Goal: Information Seeking & Learning: Learn about a topic

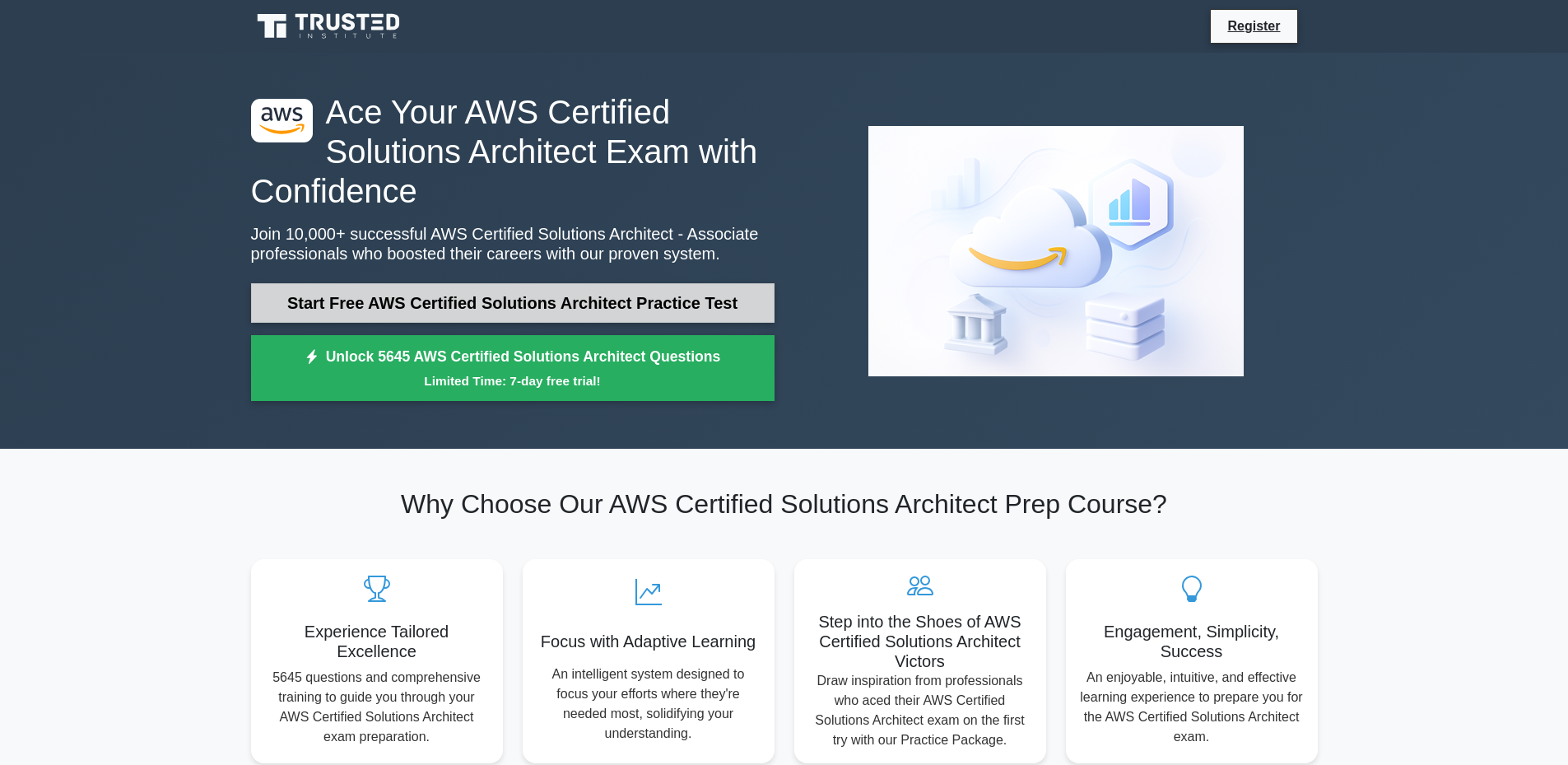
click at [688, 292] on link "Start Free AWS Certified Solutions Architect Practice Test" at bounding box center [512, 303] width 524 height 40
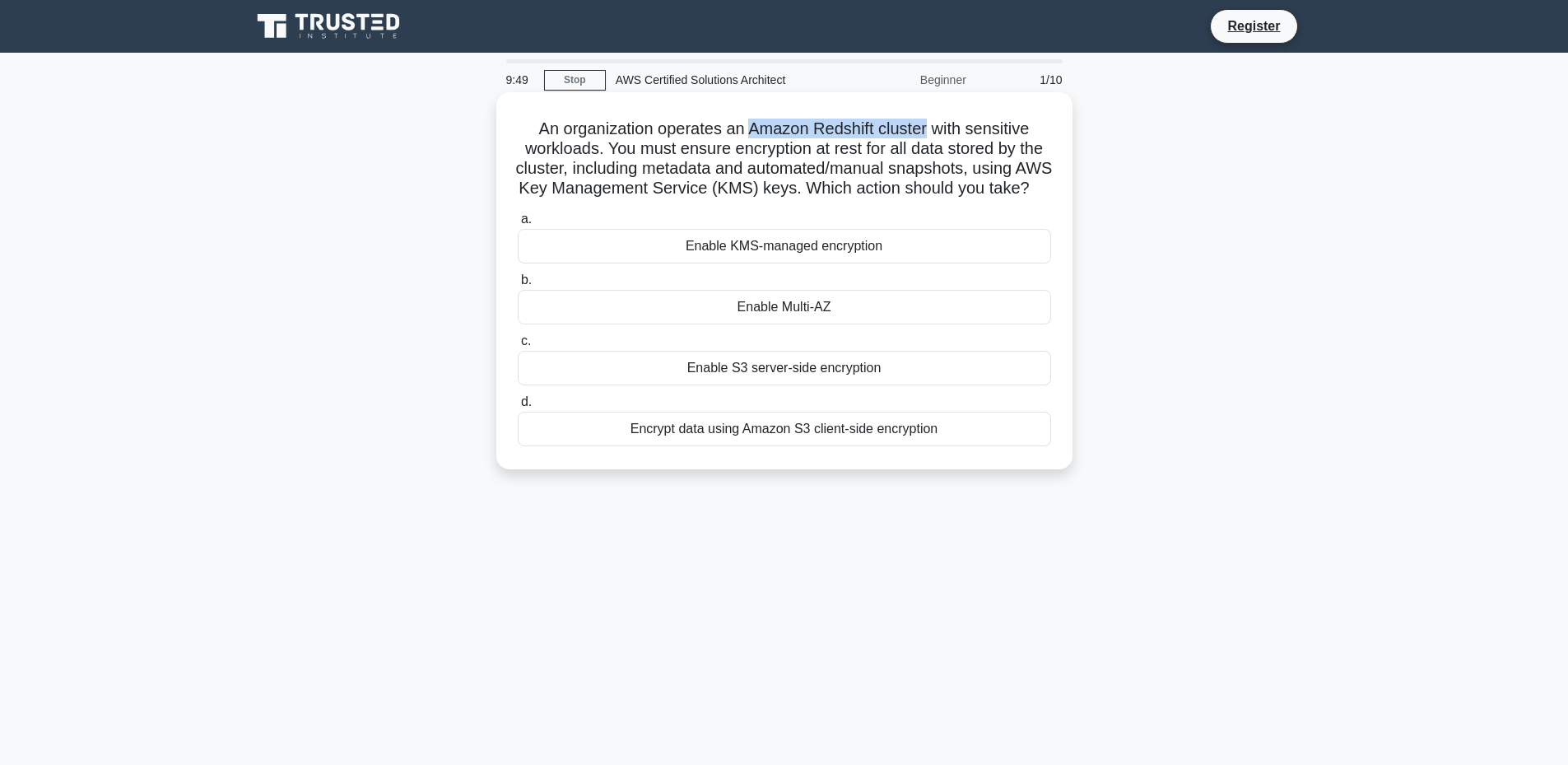
drag, startPoint x: 749, startPoint y: 128, endPoint x: 930, endPoint y: 128, distance: 181.0
click at [930, 128] on h5 "An organization operates an Amazon Redshift cluster with sensitive workloads. Y…" at bounding box center [784, 158] width 537 height 81
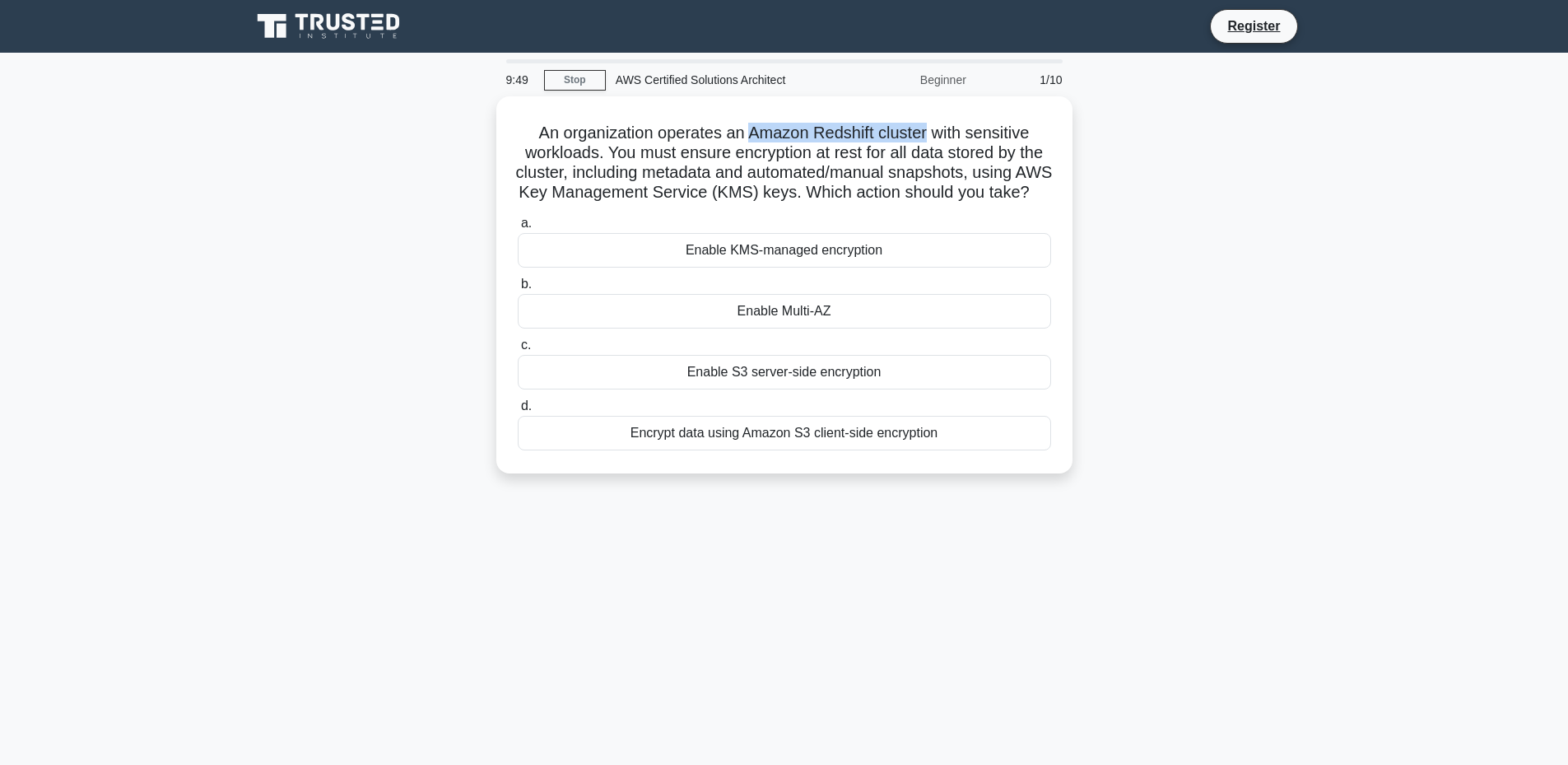
copy h5 "Amazon Redshift cluster"
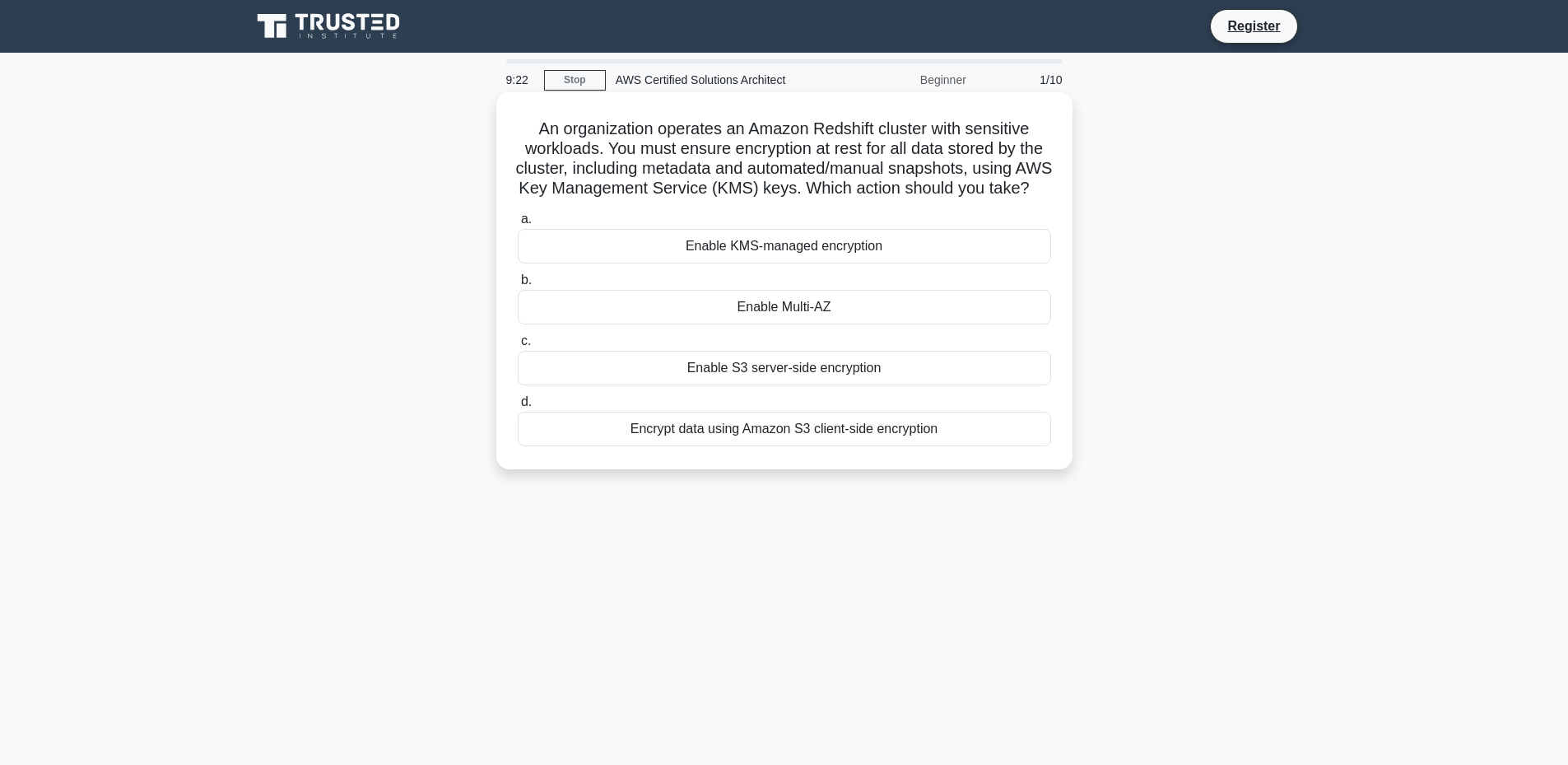
click at [994, 158] on h5 "An organization operates an Amazon Redshift cluster with sensitive workloads. Y…" at bounding box center [784, 158] width 537 height 81
click at [900, 263] on div "Enable KMS-managed encryption" at bounding box center [784, 247] width 533 height 35
click at [518, 225] on input "a. Enable KMS-managed encryption" at bounding box center [518, 219] width 0 height 11
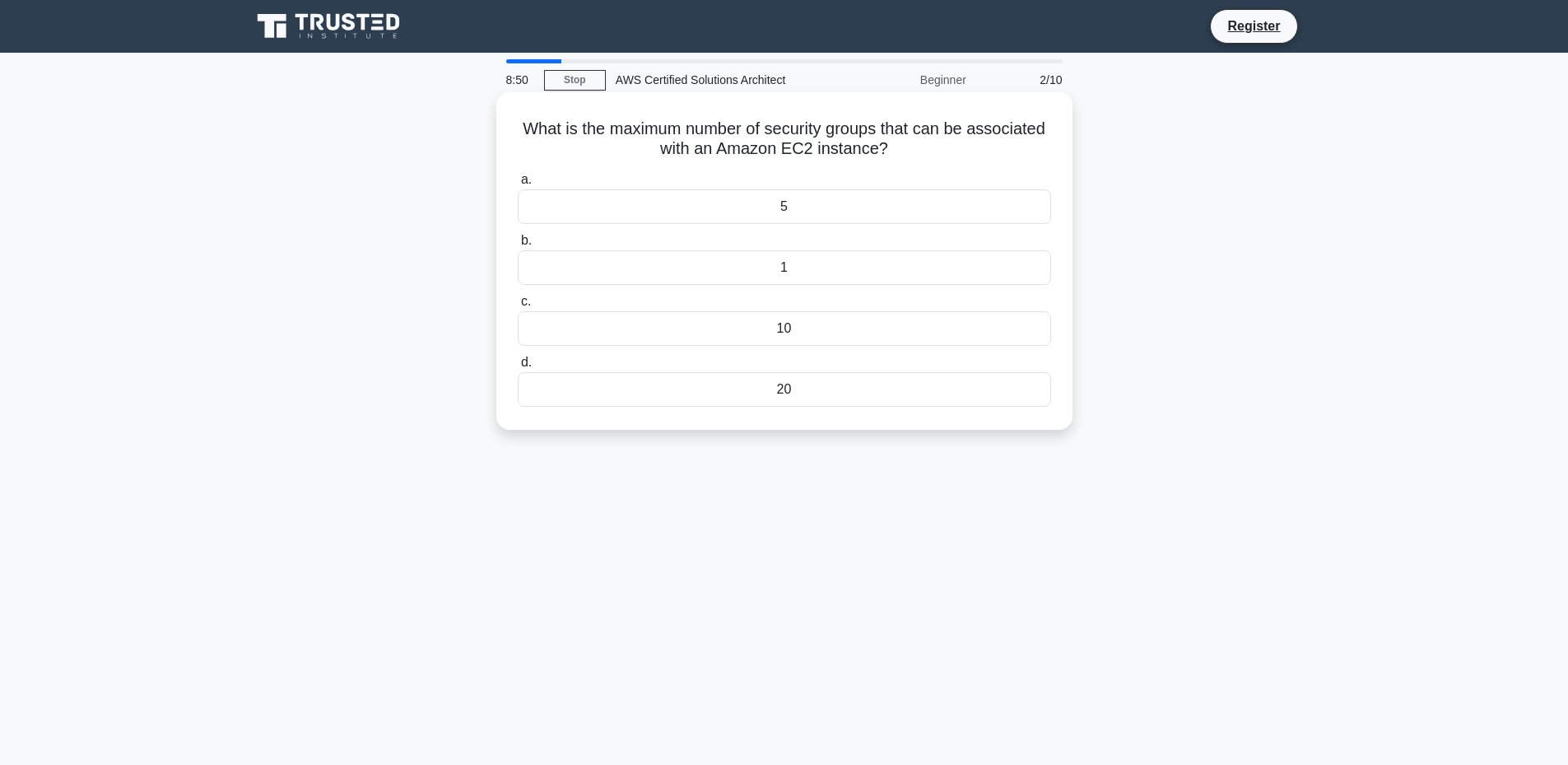
click at [820, 267] on div "1" at bounding box center [784, 268] width 533 height 35
click at [518, 246] on input "b. 1" at bounding box center [518, 240] width 0 height 11
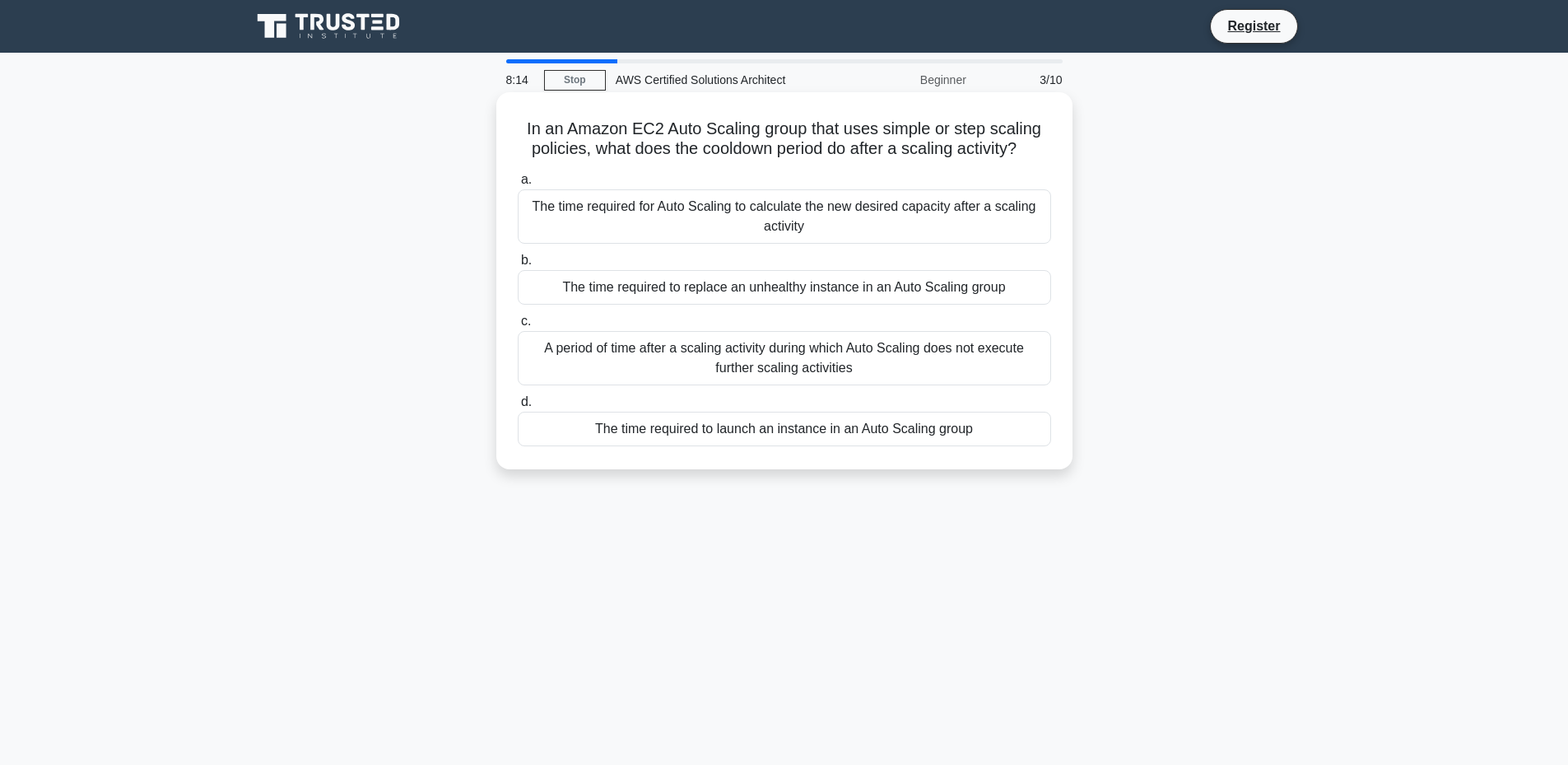
click at [907, 364] on div "A period of time after a scaling activity during which Auto Scaling does not ex…" at bounding box center [784, 359] width 533 height 54
click at [518, 327] on input "c. A period of time after a scaling activity during which Auto Scaling does not…" at bounding box center [518, 321] width 0 height 11
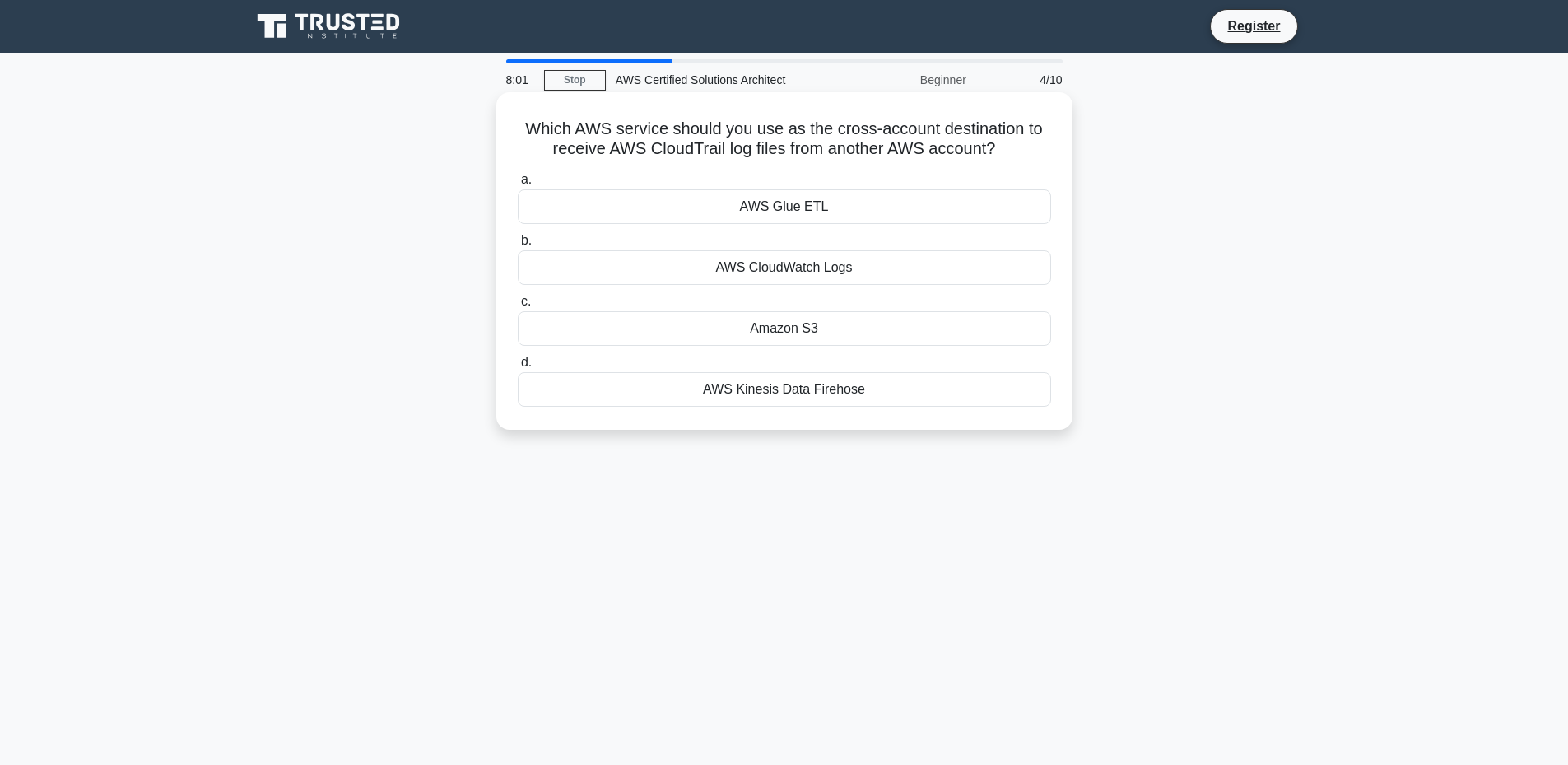
click at [796, 270] on div "AWS CloudWatch Logs" at bounding box center [784, 268] width 533 height 35
click at [518, 246] on input "b. AWS CloudWatch Logs" at bounding box center [518, 240] width 0 height 11
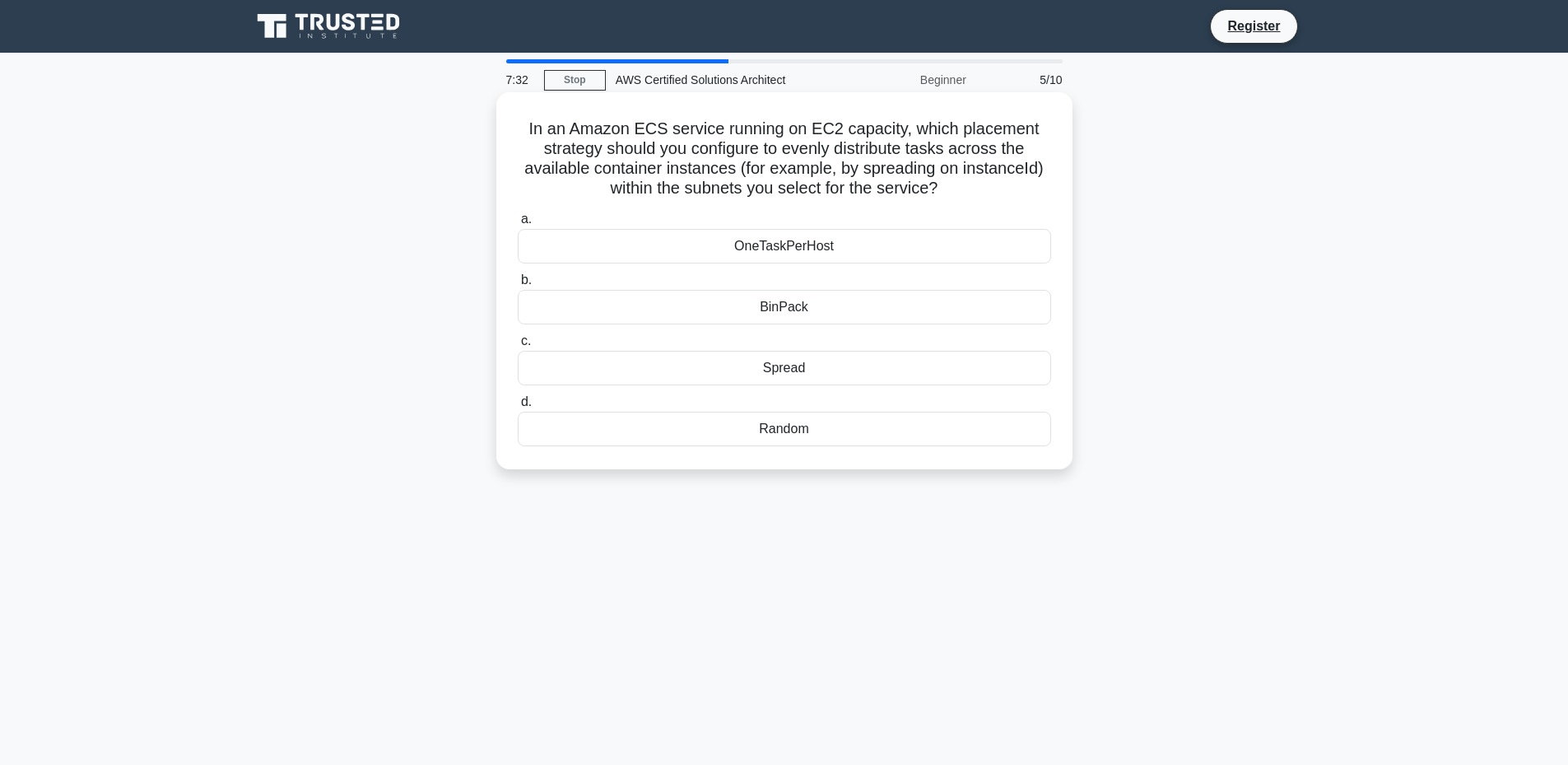
click at [821, 430] on div "Random" at bounding box center [784, 430] width 533 height 35
click at [518, 407] on input "d. Random" at bounding box center [518, 401] width 0 height 11
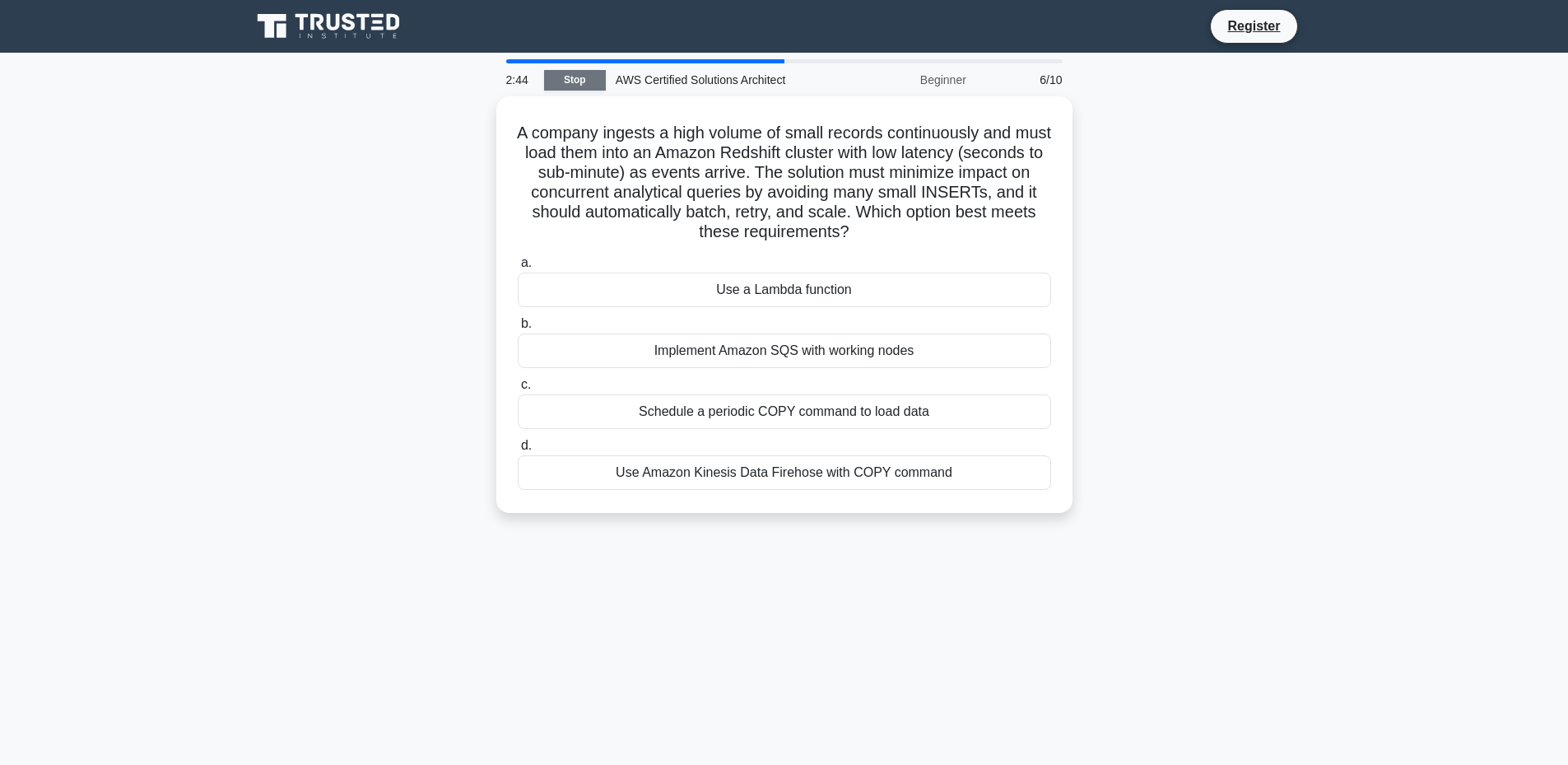
drag, startPoint x: 0, startPoint y: 0, endPoint x: 577, endPoint y: 81, distance: 582.7
click at [577, 81] on link "Stop" at bounding box center [575, 80] width 62 height 20
